Goal: Transaction & Acquisition: Purchase product/service

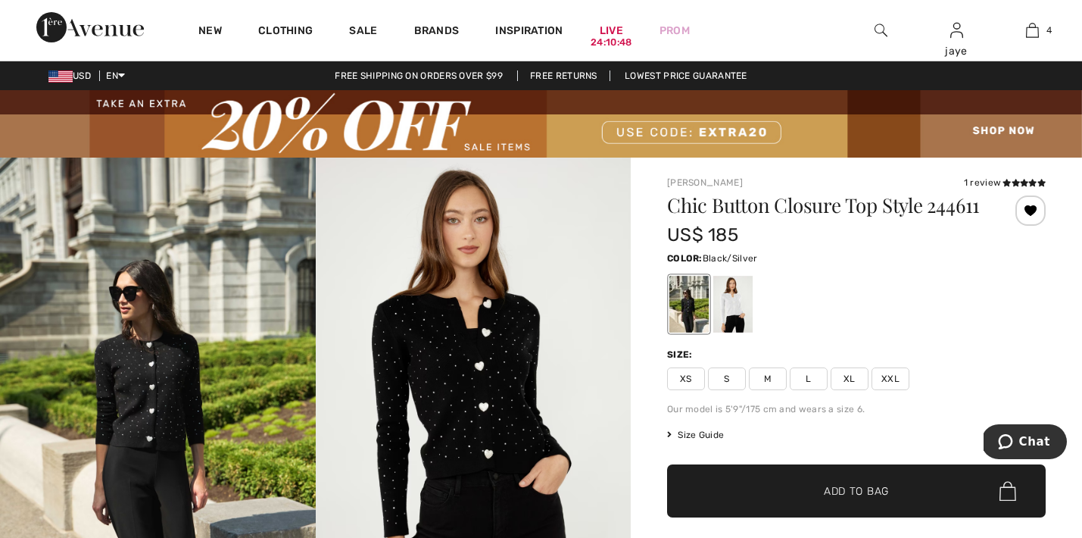
click at [812, 499] on span "✔ Added to Bag" at bounding box center [833, 491] width 92 height 16
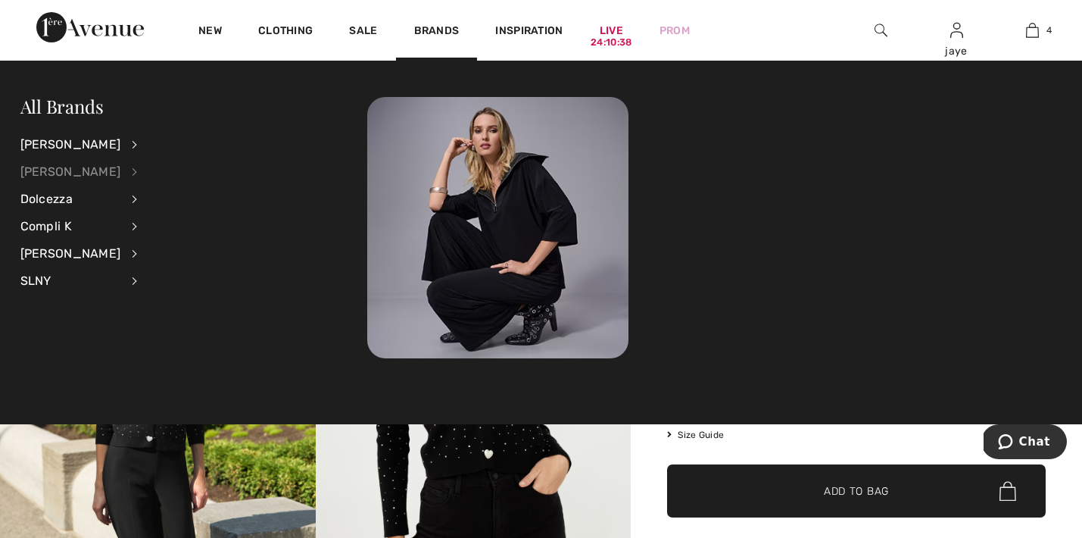
click at [92, 176] on div "[PERSON_NAME]" at bounding box center [70, 171] width 101 height 27
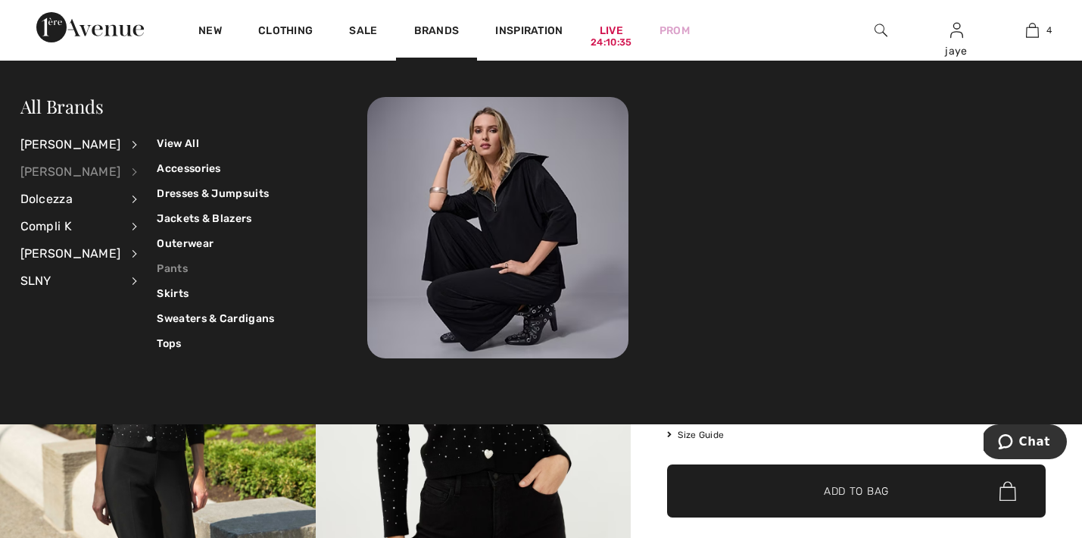
click at [161, 267] on link "Pants" at bounding box center [215, 268] width 117 height 25
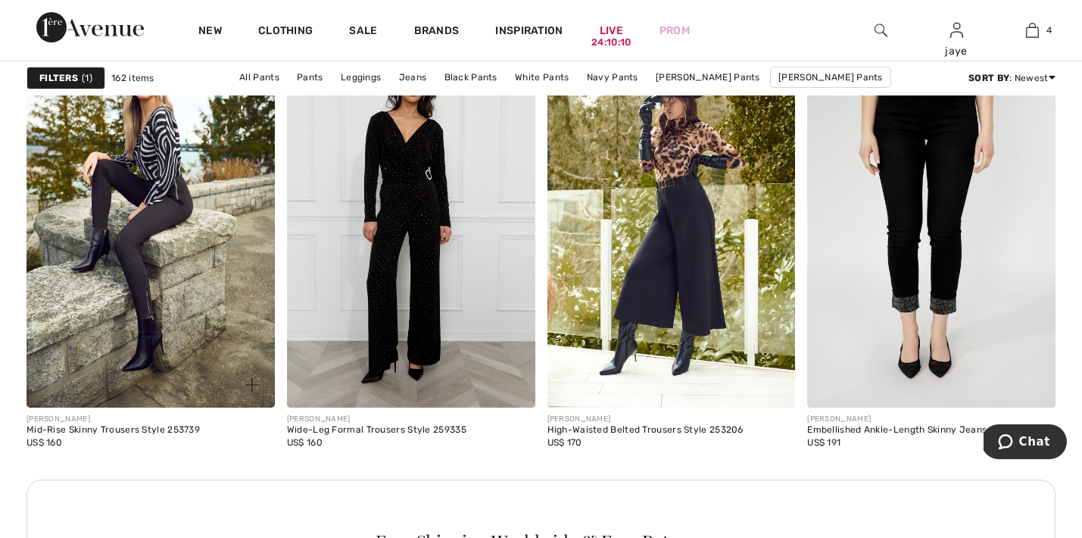
scroll to position [5082, 0]
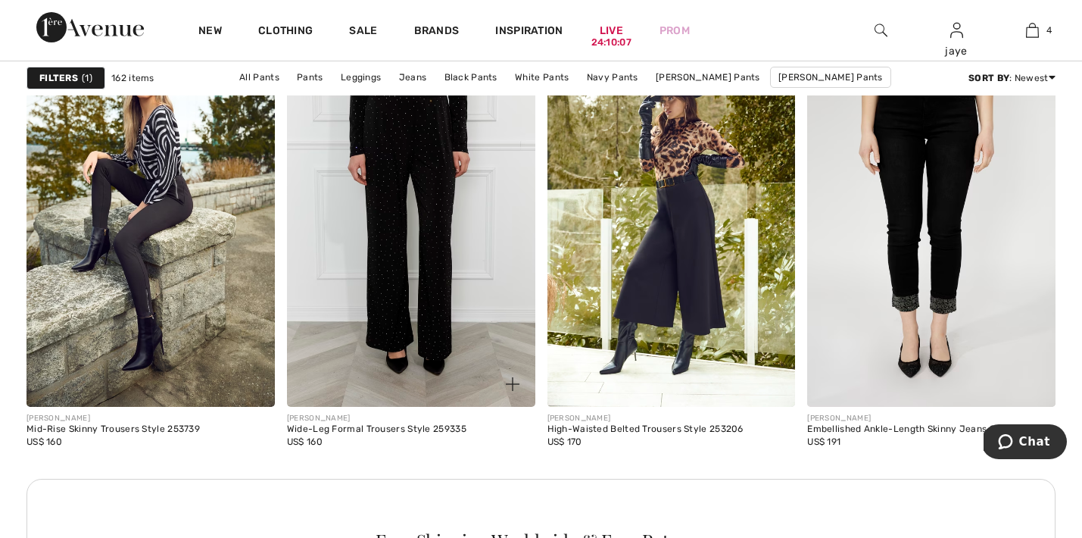
click at [422, 286] on img at bounding box center [411, 220] width 248 height 373
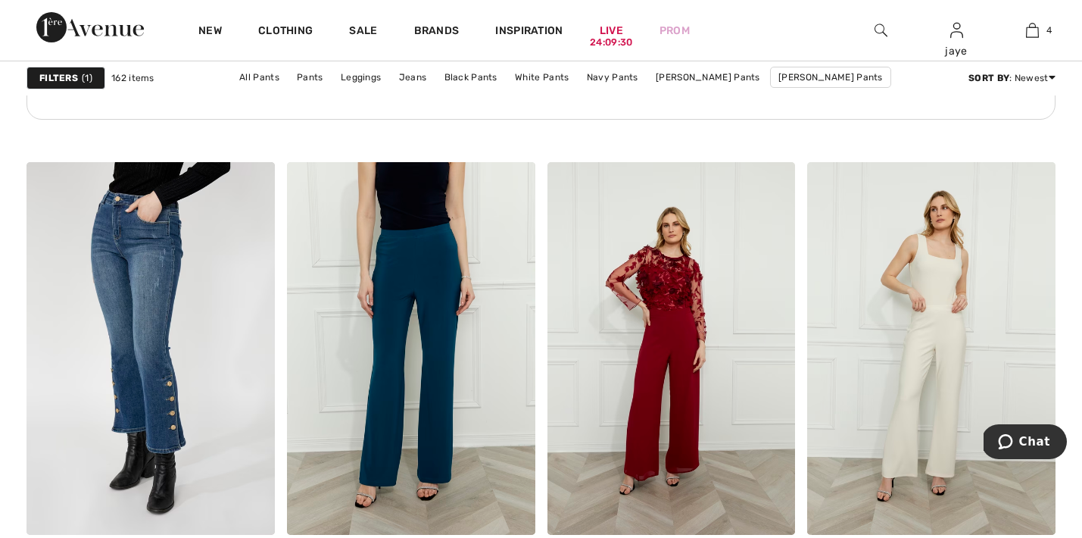
scroll to position [5537, 0]
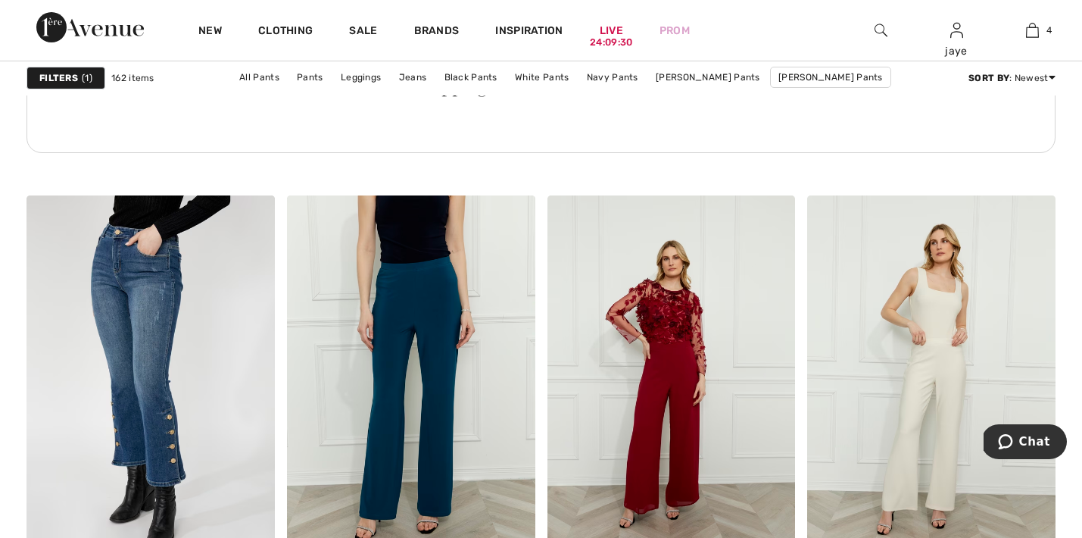
click at [872, 27] on div at bounding box center [881, 30] width 76 height 61
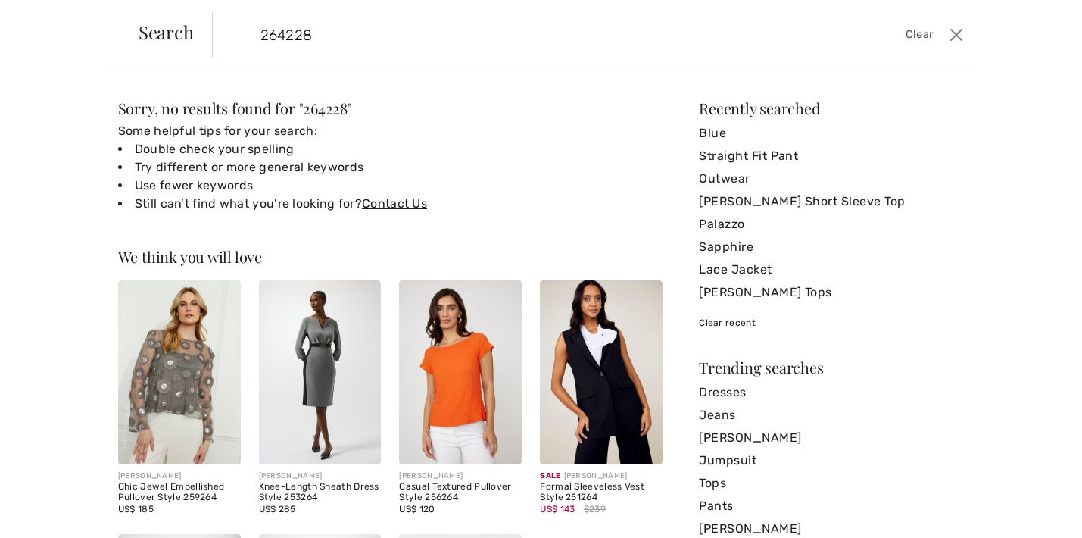
type input "264228"
click at [867, 73] on div "Sorry, no results found for " 264228 " Some helpful tips for your search: Doubl…" at bounding box center [541, 303] width 1082 height 467
click at [330, 32] on input "264228" at bounding box center [510, 34] width 522 height 45
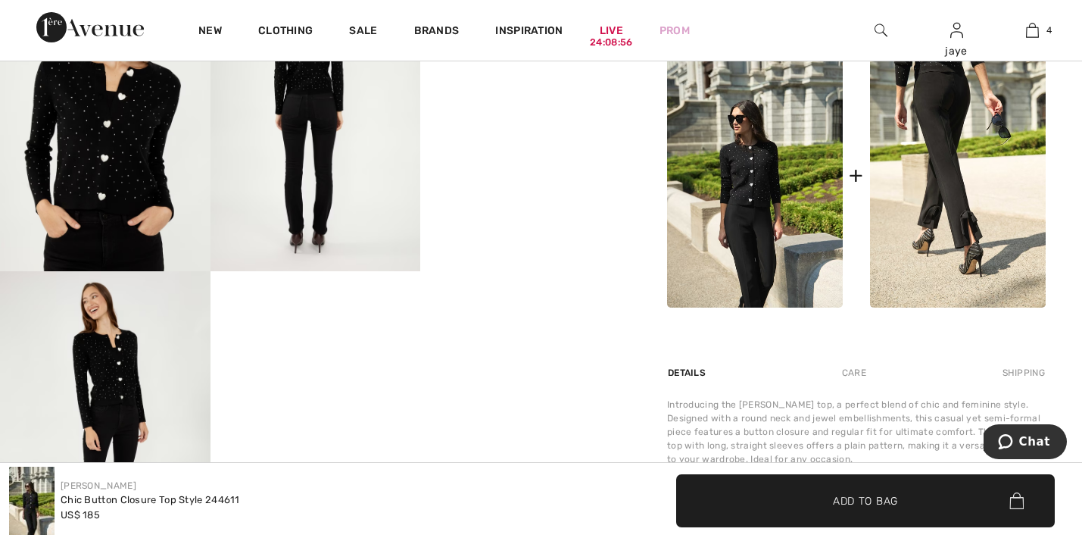
scroll to position [732, 0]
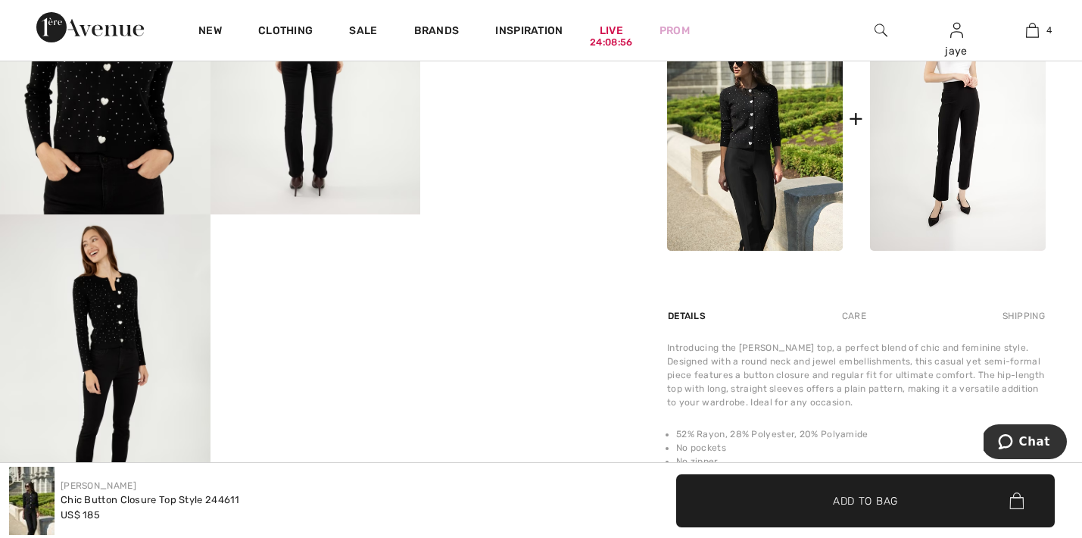
click at [950, 161] on img at bounding box center [958, 118] width 176 height 264
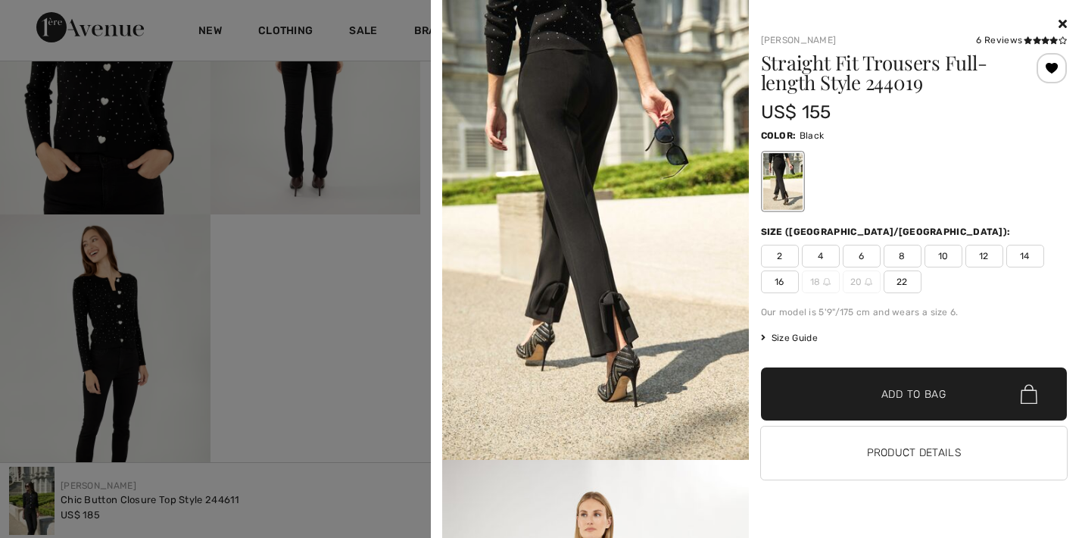
click at [939, 253] on span "10" at bounding box center [944, 256] width 38 height 23
click at [872, 388] on span "✔ Added to Bag" at bounding box center [891, 394] width 92 height 16
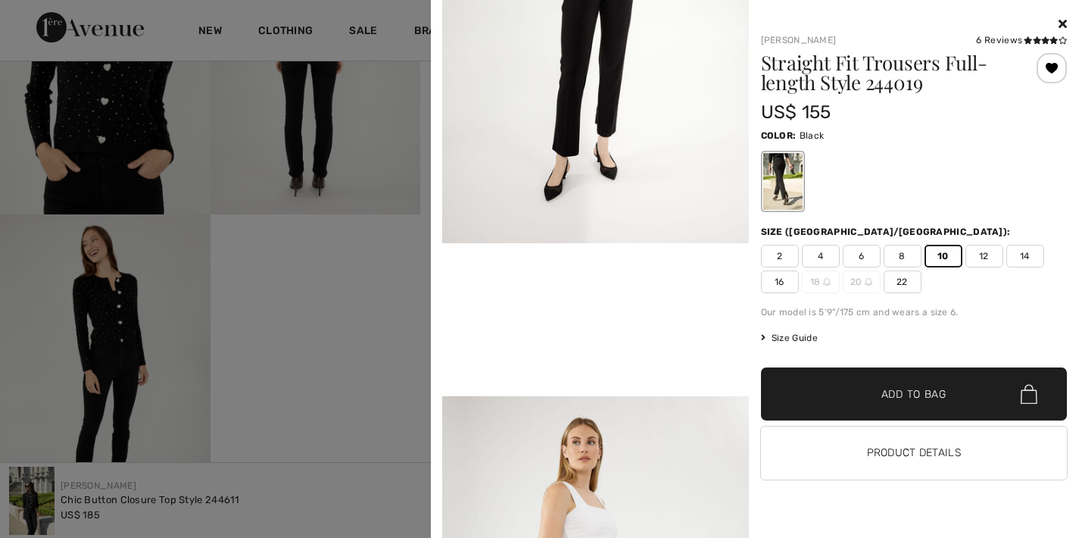
scroll to position [703, 0]
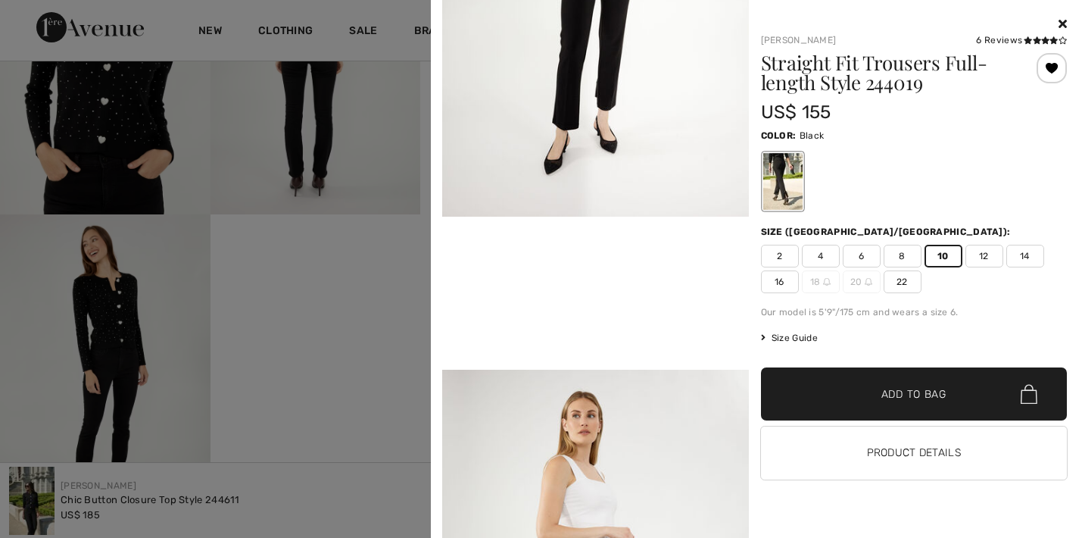
click at [1062, 23] on icon at bounding box center [1063, 23] width 8 height 12
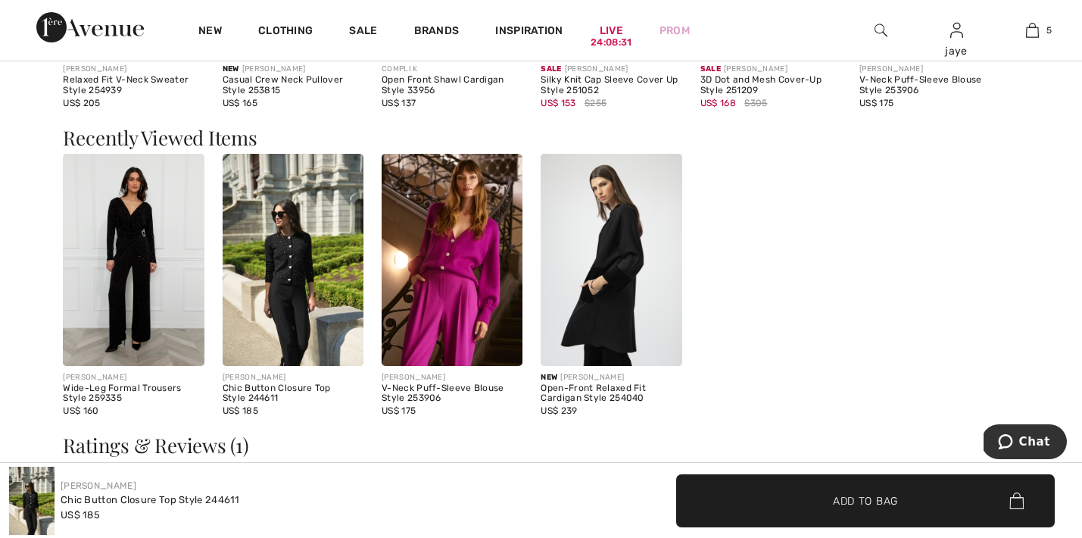
scroll to position [1807, 0]
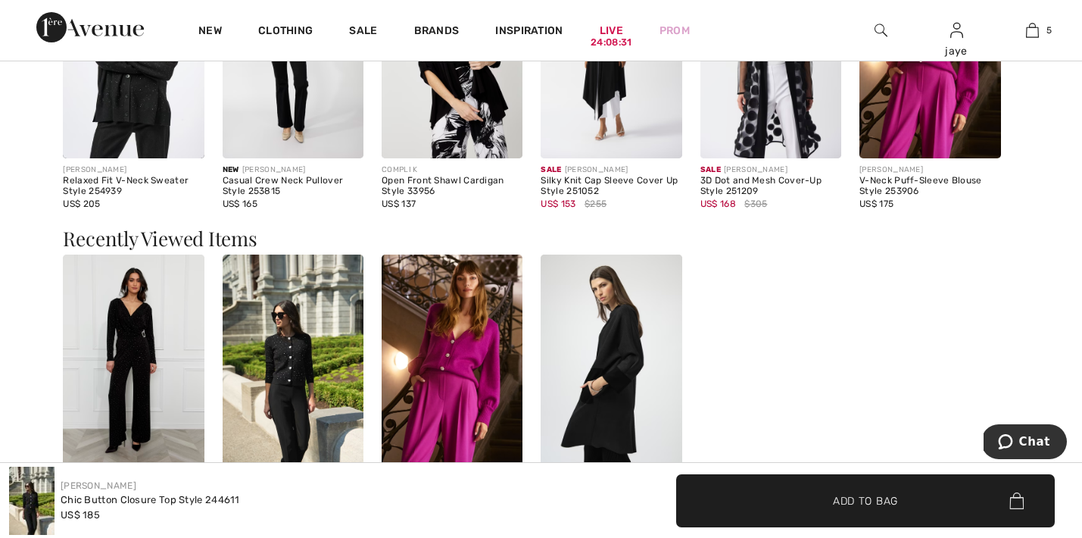
click at [120, 367] on img at bounding box center [133, 360] width 141 height 212
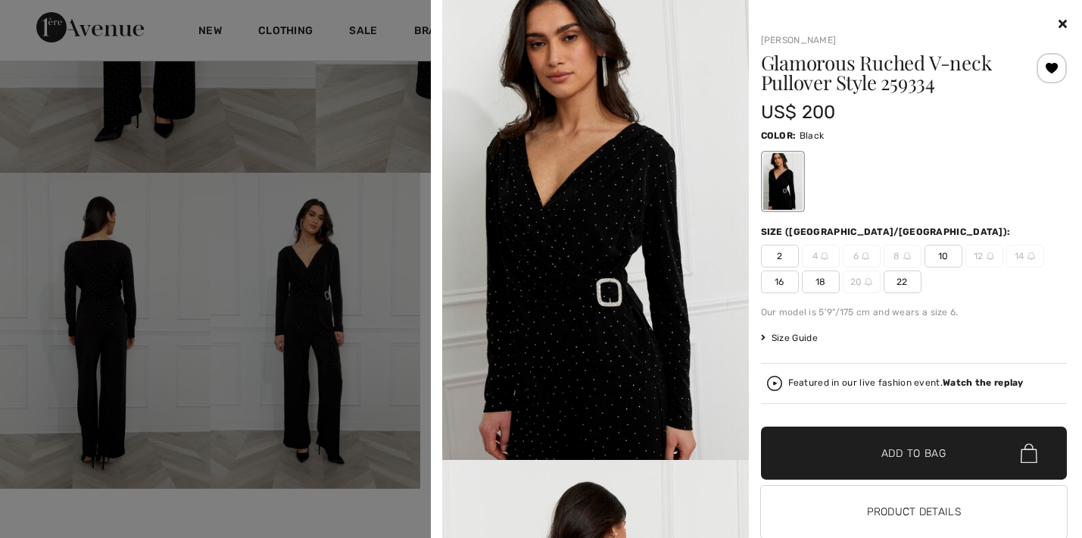
click at [944, 255] on span "10" at bounding box center [944, 256] width 38 height 23
click at [890, 449] on span "Add to Bag" at bounding box center [913, 453] width 65 height 16
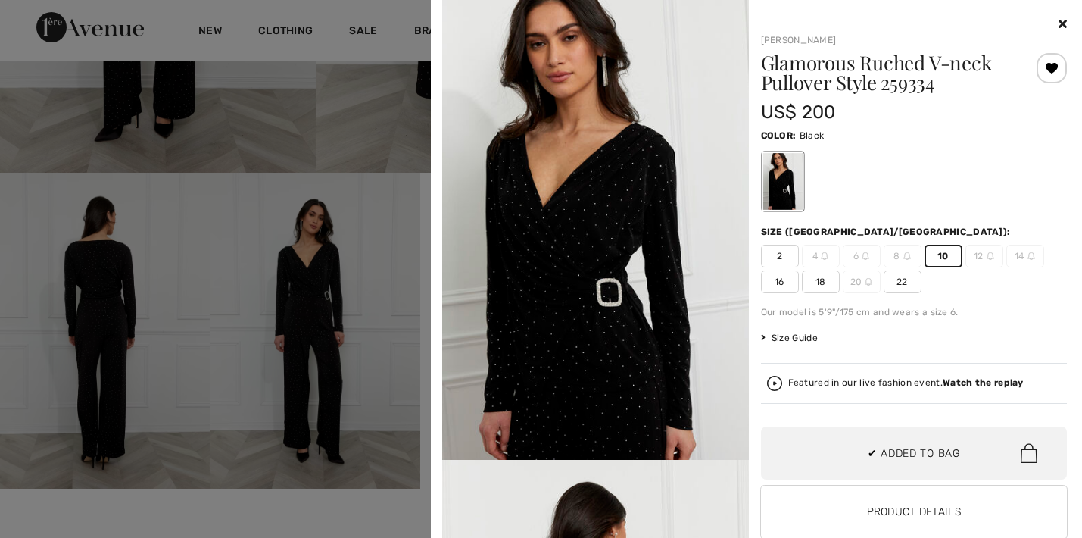
scroll to position [519, 0]
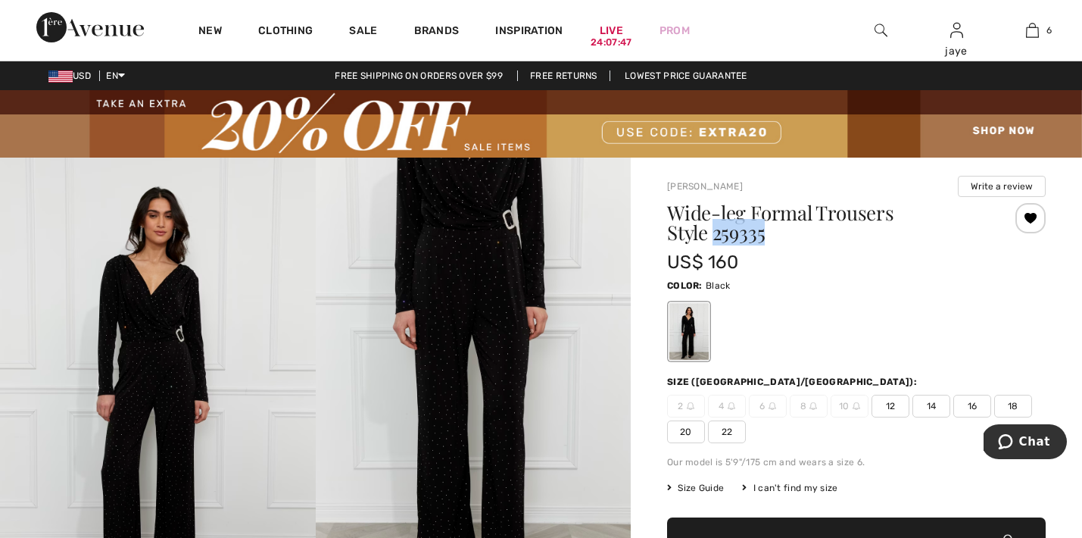
drag, startPoint x: 728, startPoint y: 235, endPoint x: 656, endPoint y: 229, distance: 72.1
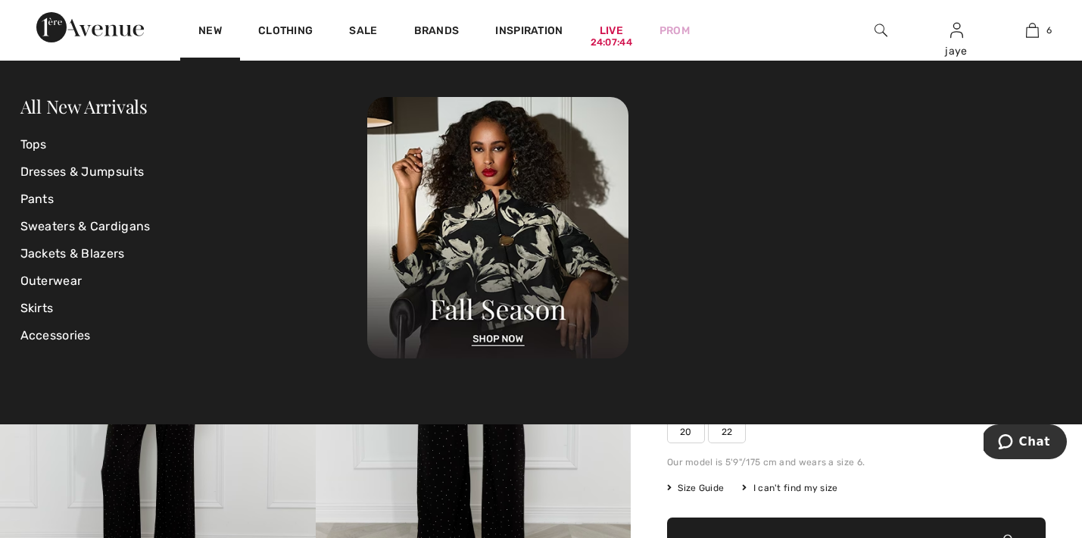
copy h1 "259335"
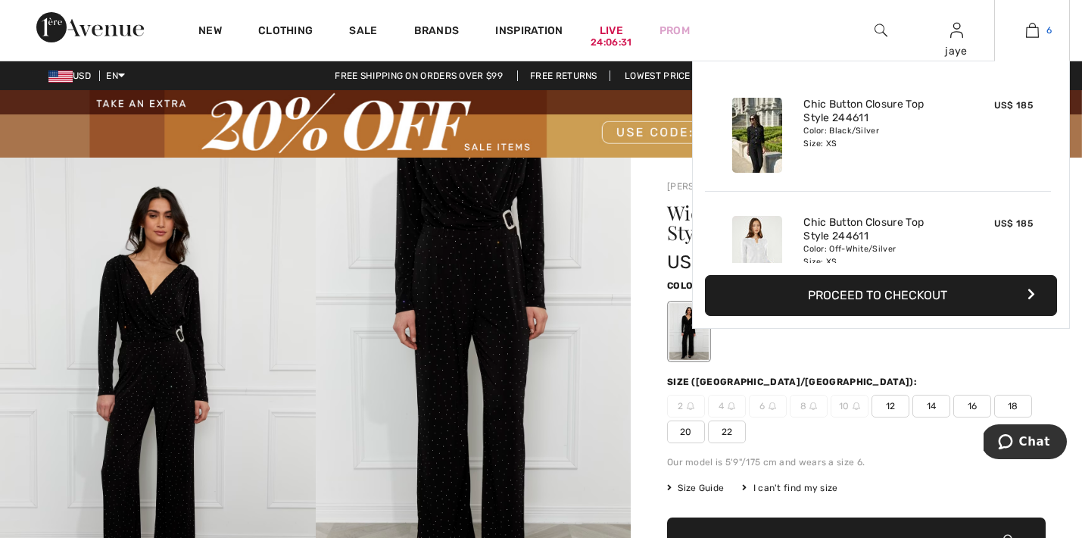
click at [1032, 22] on img at bounding box center [1032, 30] width 13 height 18
click at [950, 286] on button "Proceed to Checkout" at bounding box center [881, 295] width 352 height 41
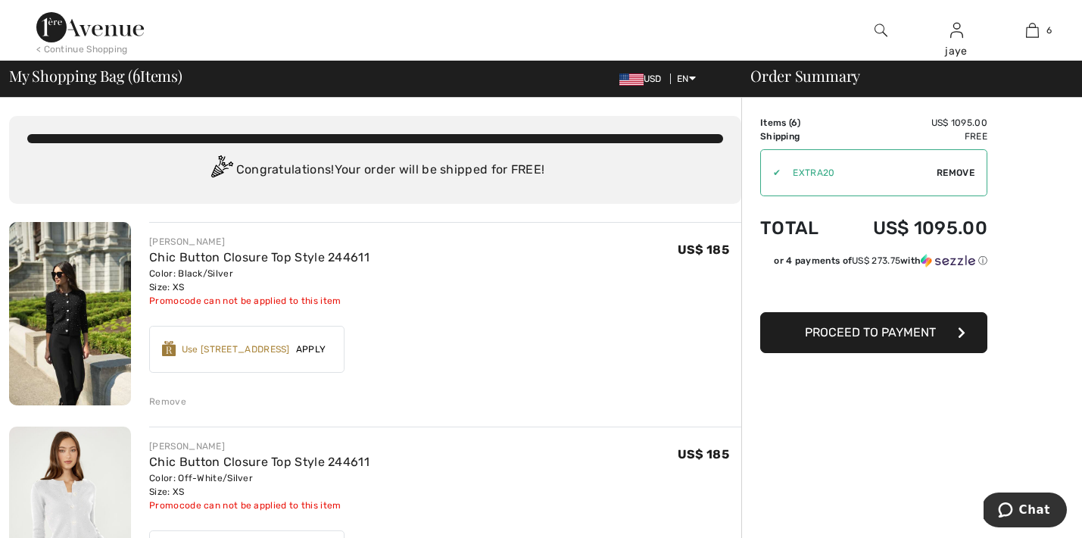
click at [910, 340] on button "Proceed to Payment" at bounding box center [873, 332] width 227 height 41
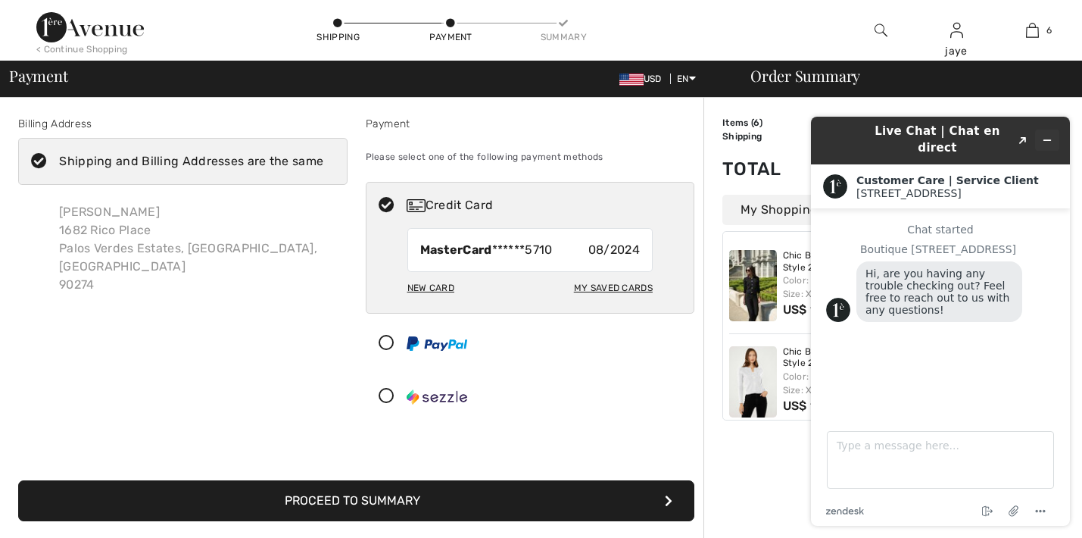
click at [1046, 135] on icon "Minimize widget" at bounding box center [1047, 140] width 11 height 11
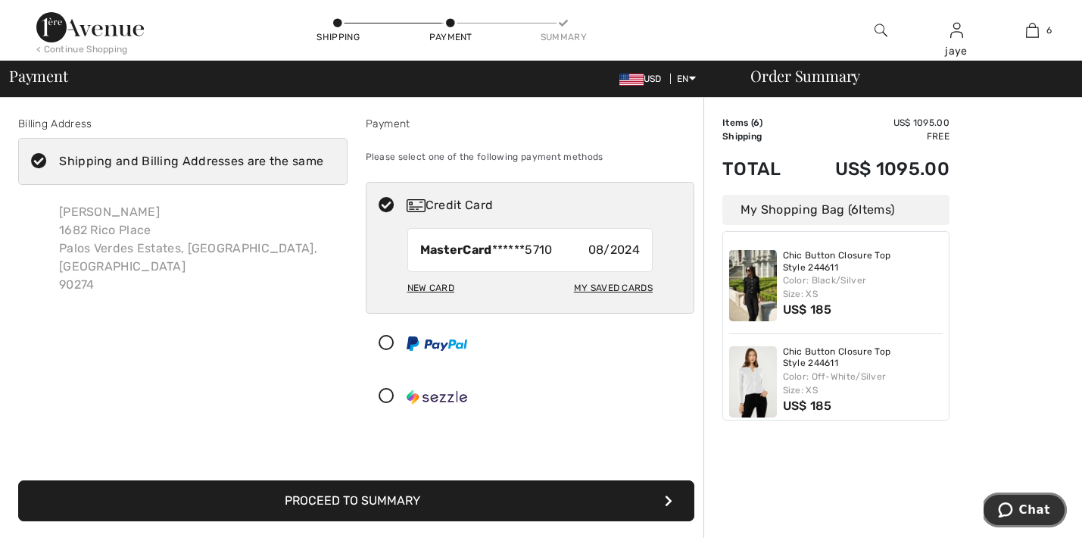
scroll to position [14, 0]
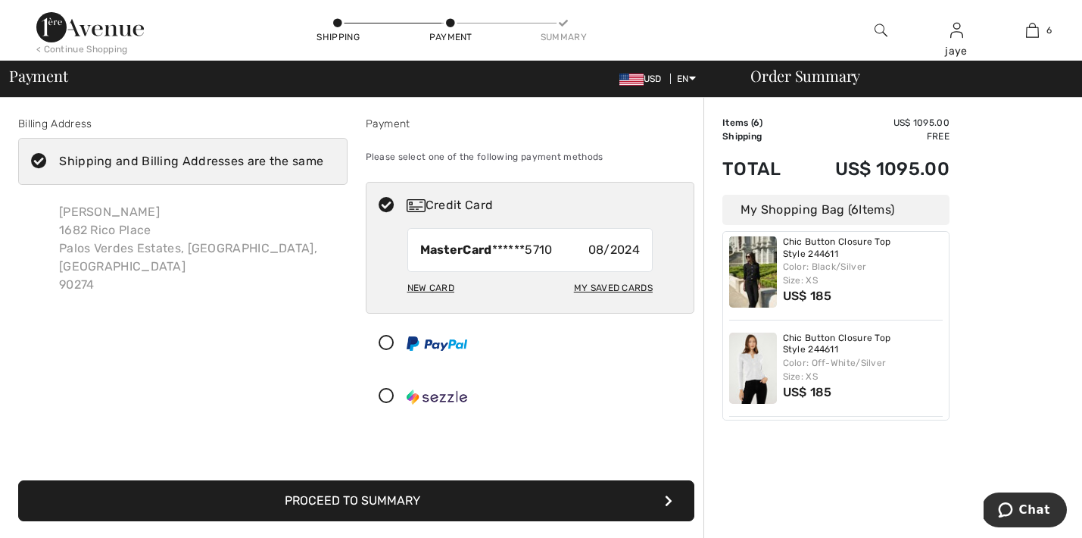
click at [559, 494] on button "Proceed to Summary" at bounding box center [356, 500] width 676 height 41
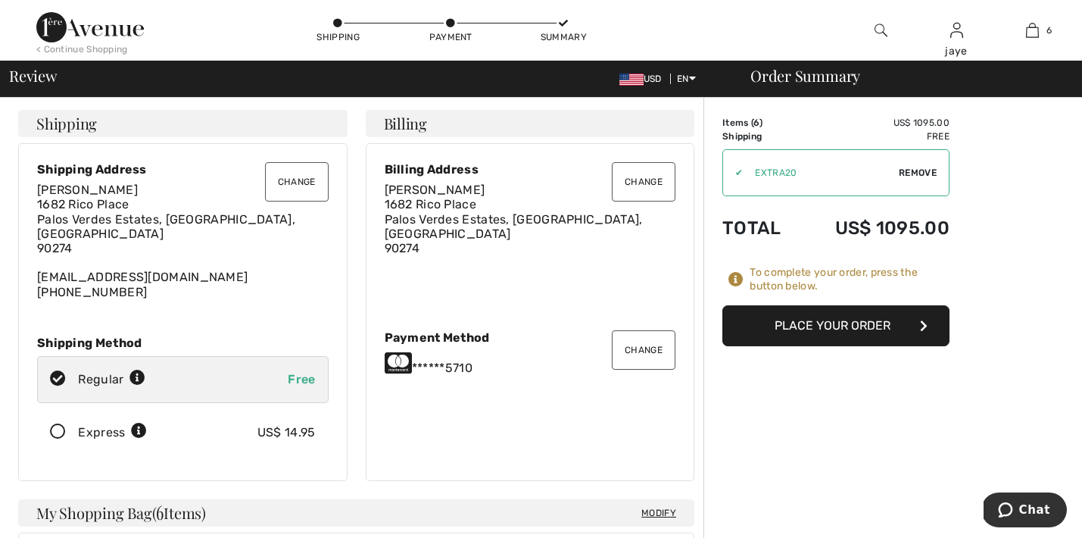
click at [635, 344] on button "Change" at bounding box center [644, 349] width 64 height 39
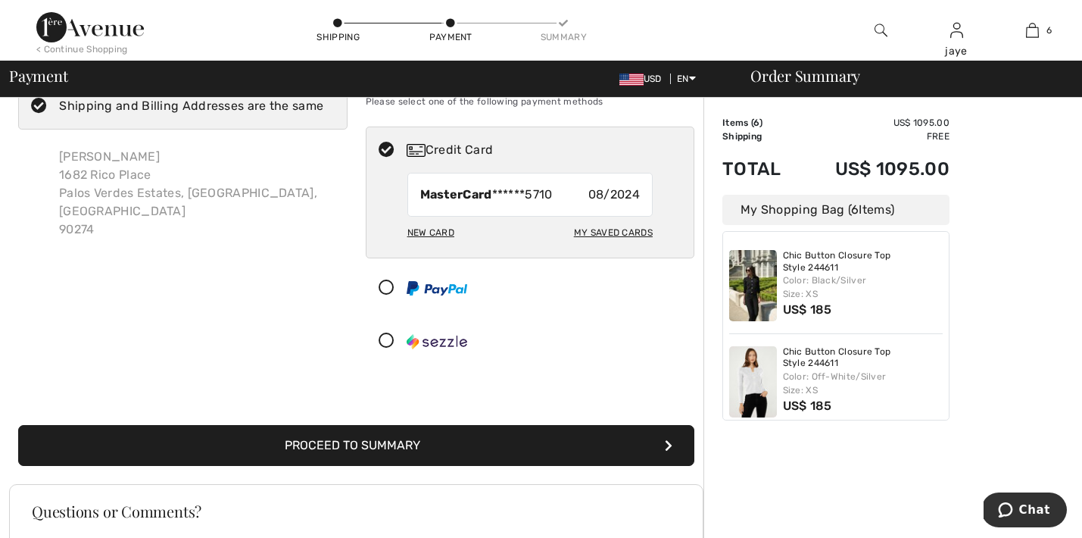
click at [600, 233] on div "My Saved Cards" at bounding box center [613, 233] width 79 height 26
radio input "true"
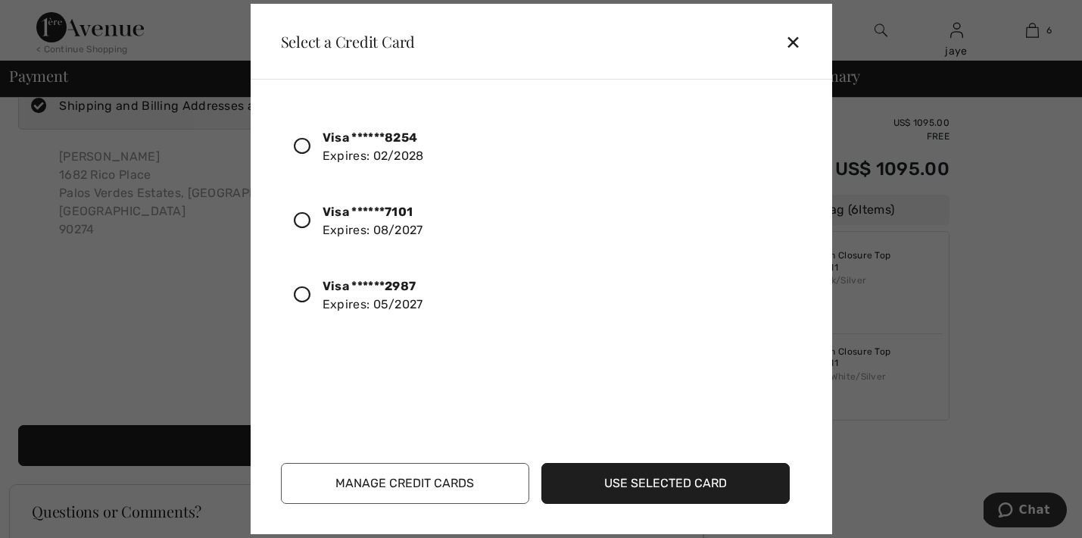
click at [299, 297] on icon at bounding box center [302, 294] width 17 height 17
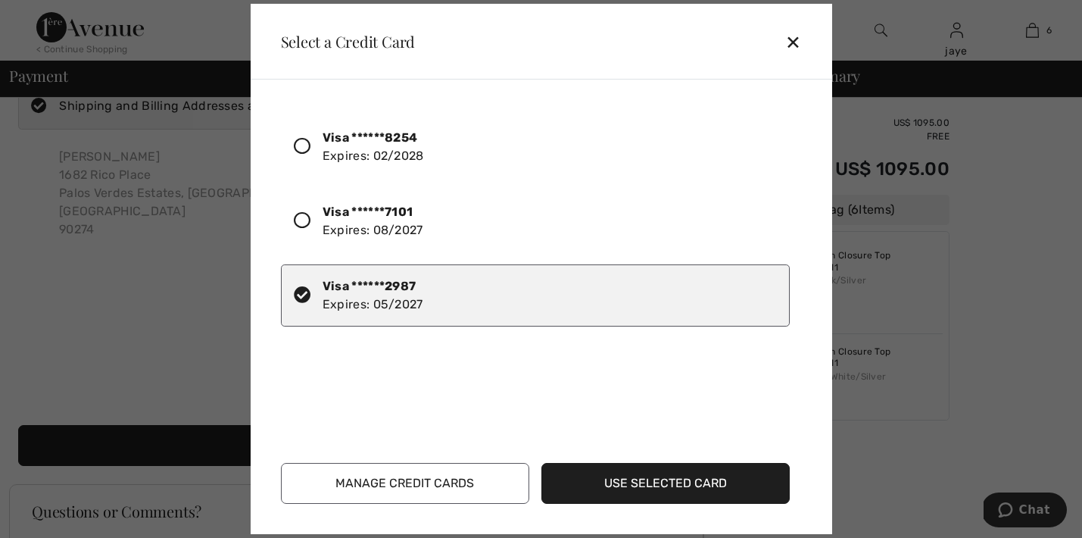
click at [629, 482] on button "Use Selected Card" at bounding box center [665, 483] width 248 height 41
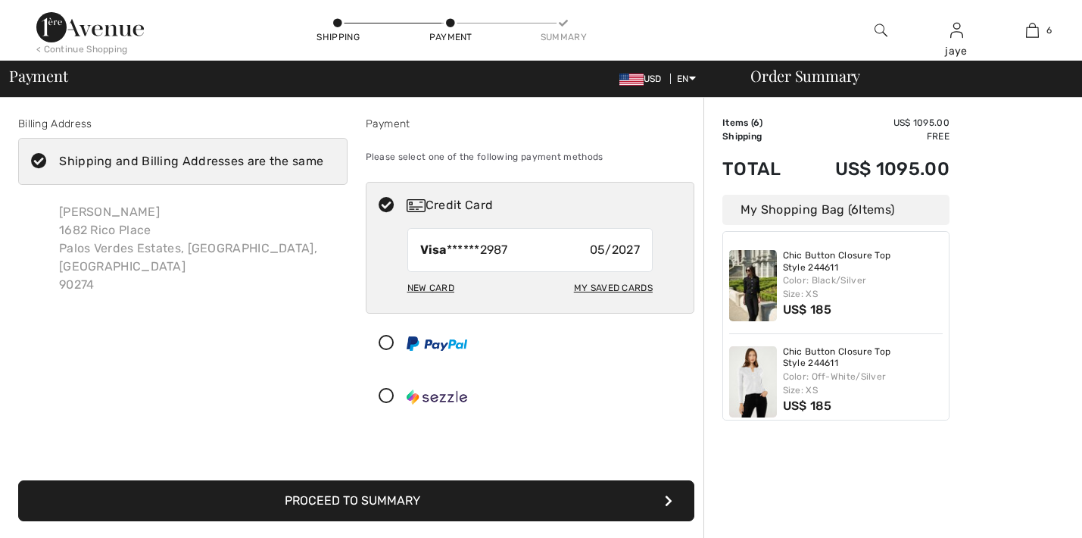
click at [584, 489] on button "Proceed to Summary" at bounding box center [356, 500] width 676 height 41
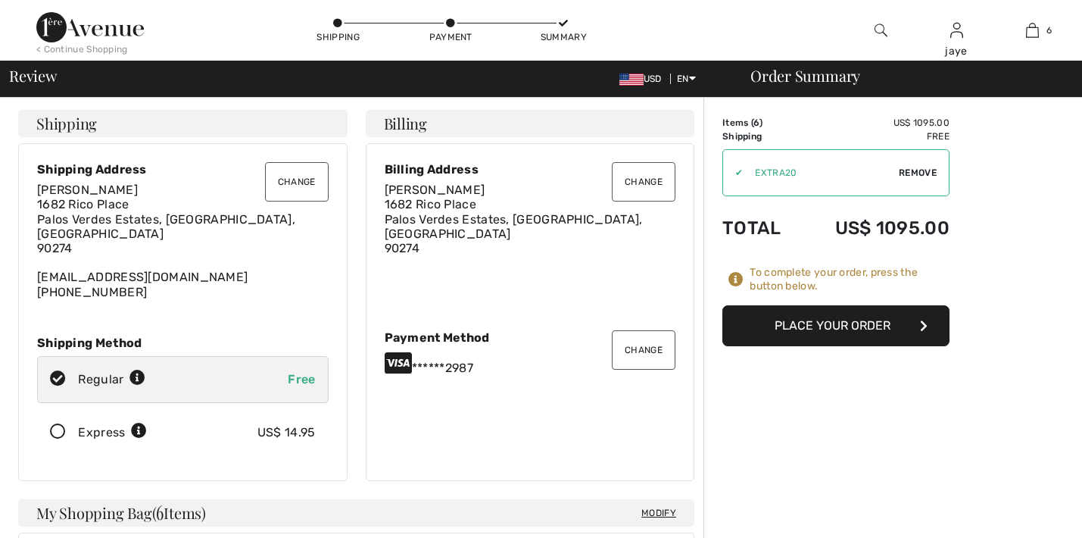
click at [856, 328] on button "Place Your Order" at bounding box center [835, 325] width 227 height 41
